Goal: Task Accomplishment & Management: Manage account settings

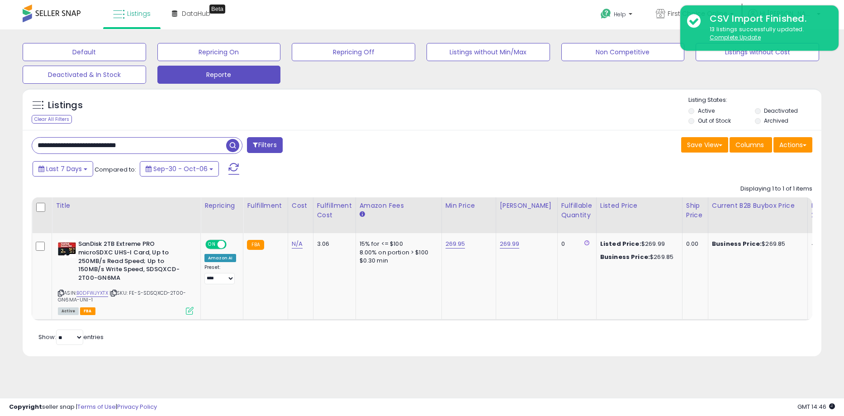
scroll to position [0, 463]
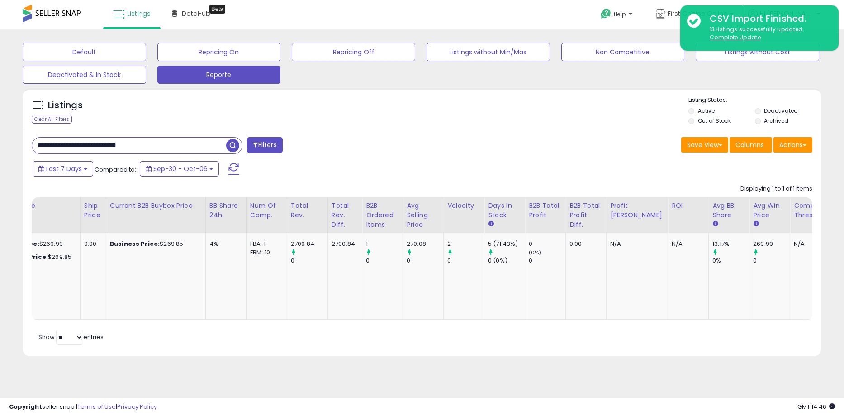
click at [0, 147] on html "Unable to login Retrieving listings data.. has not yet accepted the Terms of Us…" at bounding box center [422, 208] width 844 height 416
type input "**********"
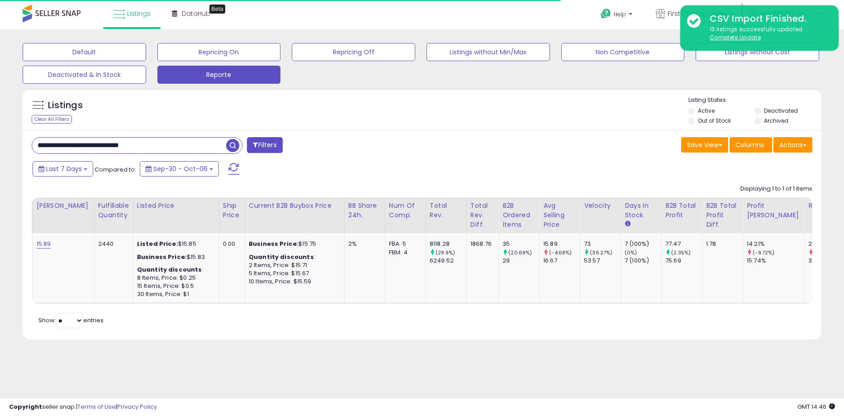
scroll to position [0, 0]
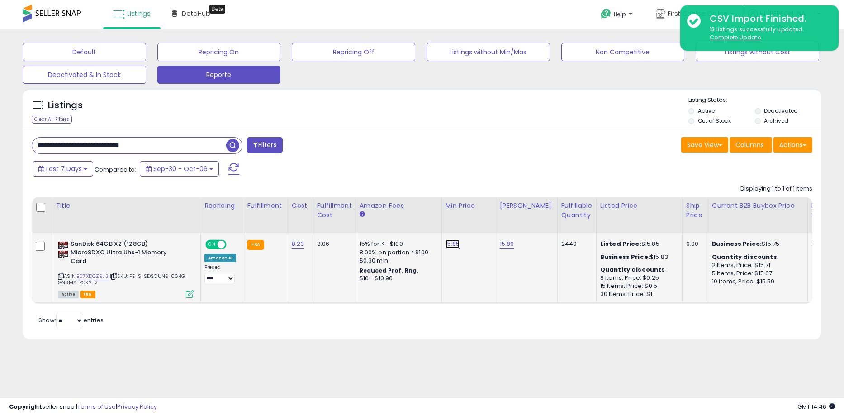
click at [449, 246] on link "15.85" at bounding box center [453, 243] width 14 height 9
drag, startPoint x: 443, startPoint y: 223, endPoint x: 337, endPoint y: 223, distance: 105.9
click at [337, 223] on table "Title Repricing" at bounding box center [738, 250] width 1413 height 106
type input "*****"
click button "submit" at bounding box center [474, 221] width 15 height 14
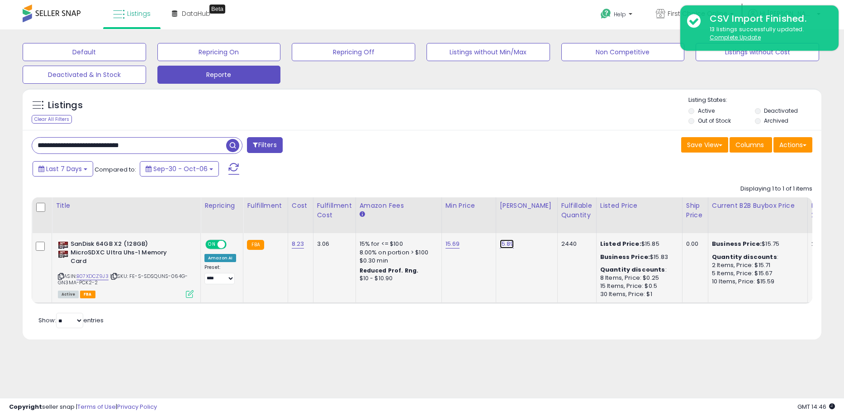
click at [500, 243] on link "15.89" at bounding box center [507, 243] width 14 height 9
type input "*****"
click button "submit" at bounding box center [529, 221] width 15 height 14
drag, startPoint x: 187, startPoint y: 150, endPoint x: -24, endPoint y: 159, distance: 211.0
click at [0, 159] on html "Unable to login Retrieving listings data.. has not yet accepted the Terms of Us…" at bounding box center [422, 208] width 844 height 416
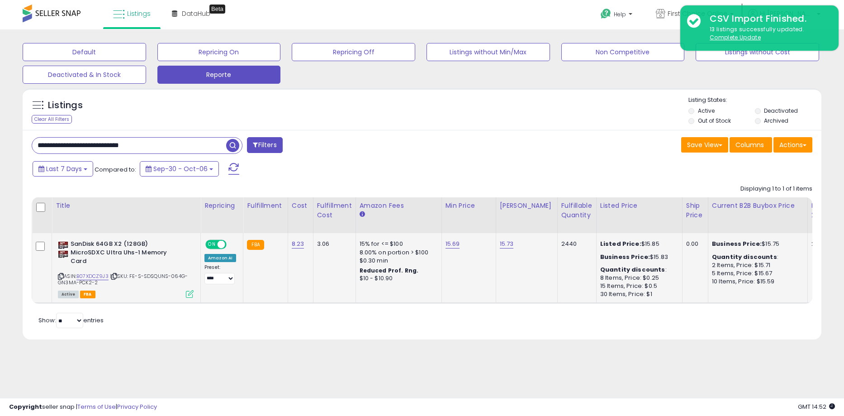
paste input "text"
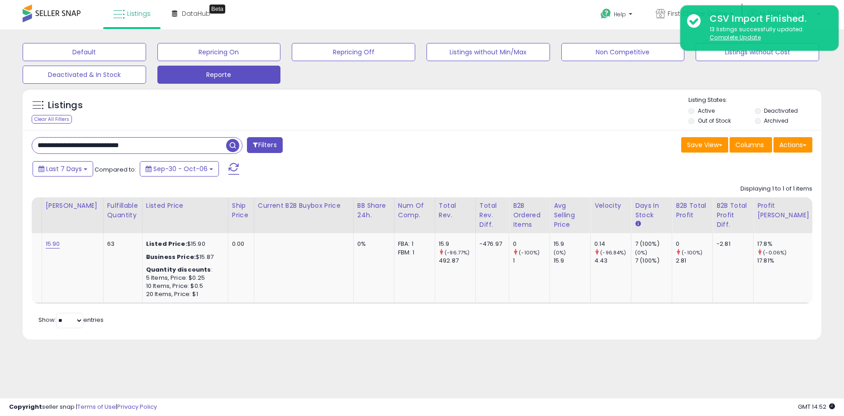
scroll to position [0, 601]
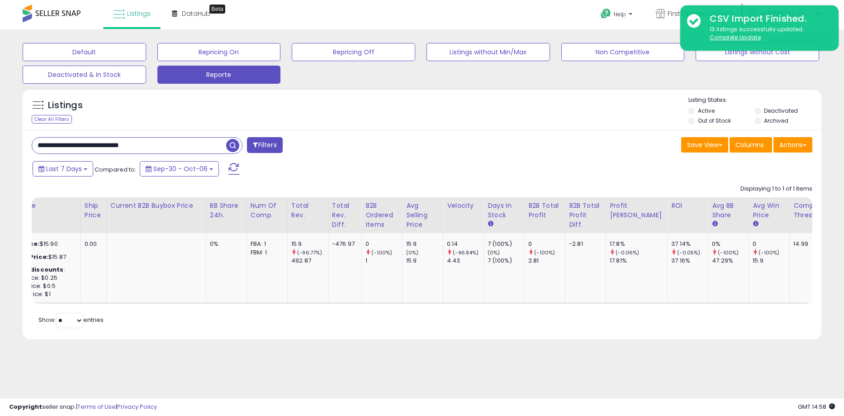
drag, startPoint x: 171, startPoint y: 146, endPoint x: -24, endPoint y: 149, distance: 194.6
click at [0, 149] on html "Unable to login Retrieving listings data.. has not yet accepted the Terms of Us…" at bounding box center [422, 208] width 844 height 416
paste input "text"
type input "**********"
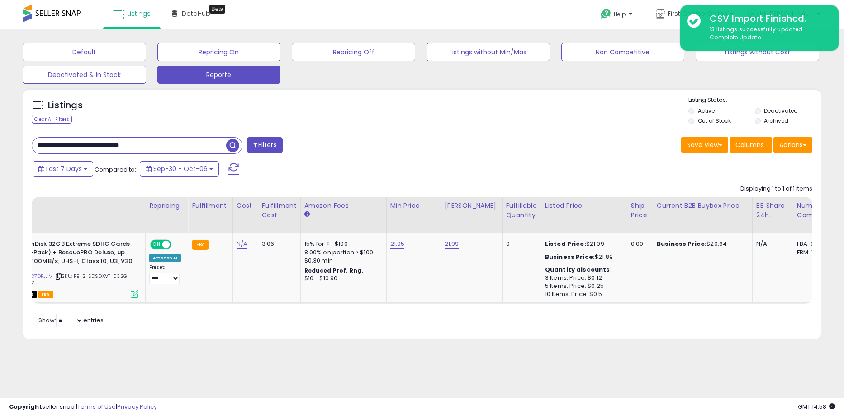
scroll to position [0, 0]
